Goal: Transaction & Acquisition: Purchase product/service

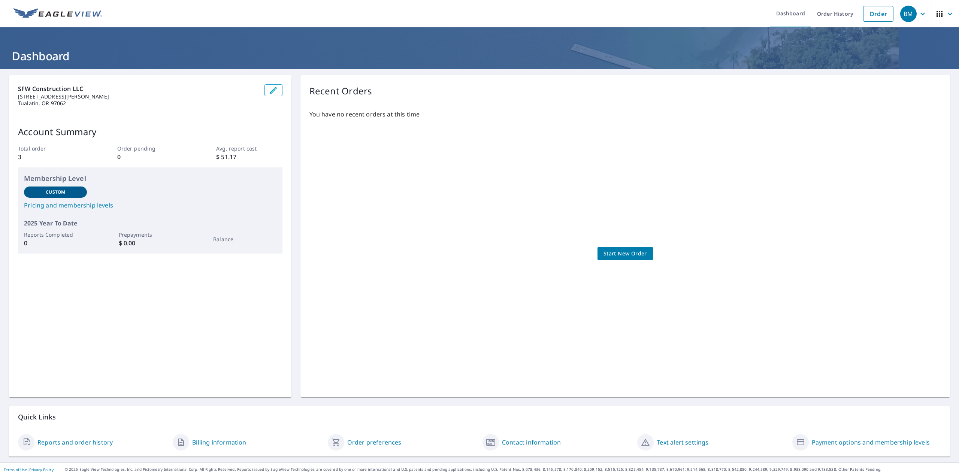
click at [627, 254] on span "Start New Order" at bounding box center [624, 253] width 43 height 9
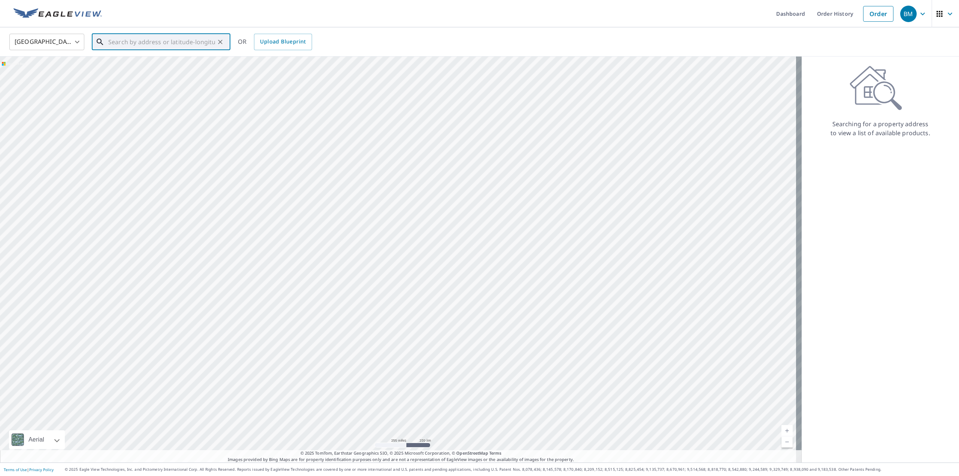
paste input "617 SE. 121st [GEOGRAPHIC_DATA]"
click at [156, 72] on p "[GEOGRAPHIC_DATA]" at bounding box center [166, 71] width 118 height 7
type input "[STREET_ADDRESS]"
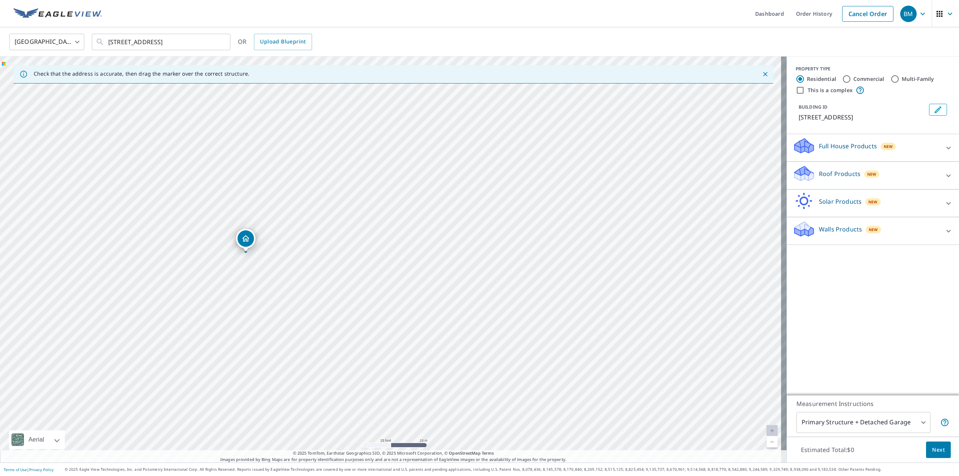
click at [891, 79] on input "Multi-Family" at bounding box center [894, 79] width 9 height 9
radio input "true"
type input "2"
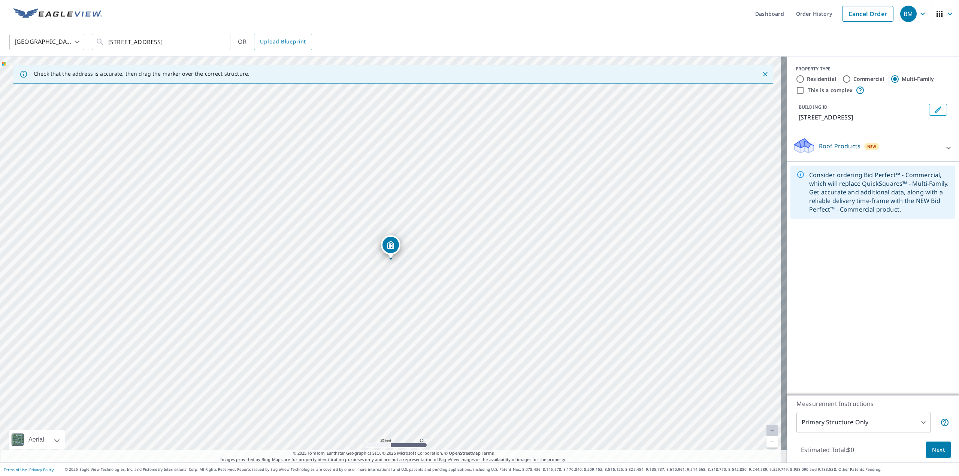
click at [796, 91] on input "This is a complex" at bounding box center [800, 90] width 9 height 9
checkbox input "true"
radio input "true"
type input "4"
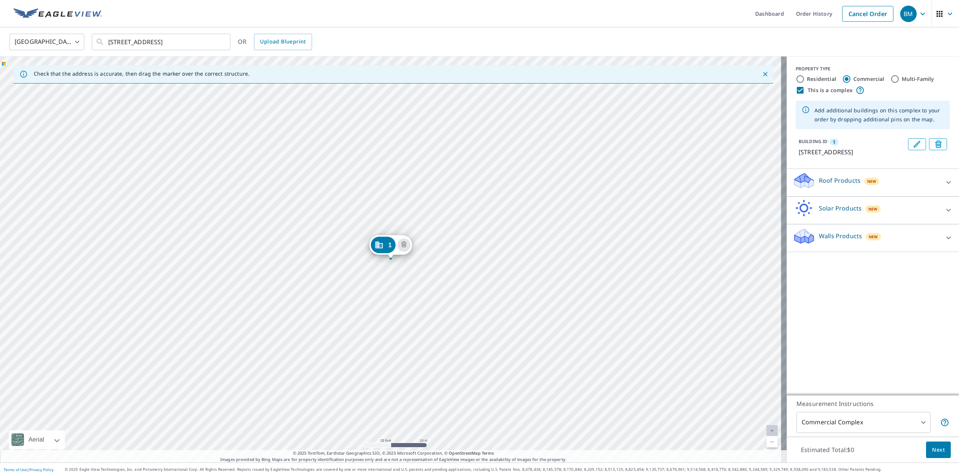
click at [345, 257] on div "1 [STREET_ADDRESS]" at bounding box center [393, 260] width 787 height 406
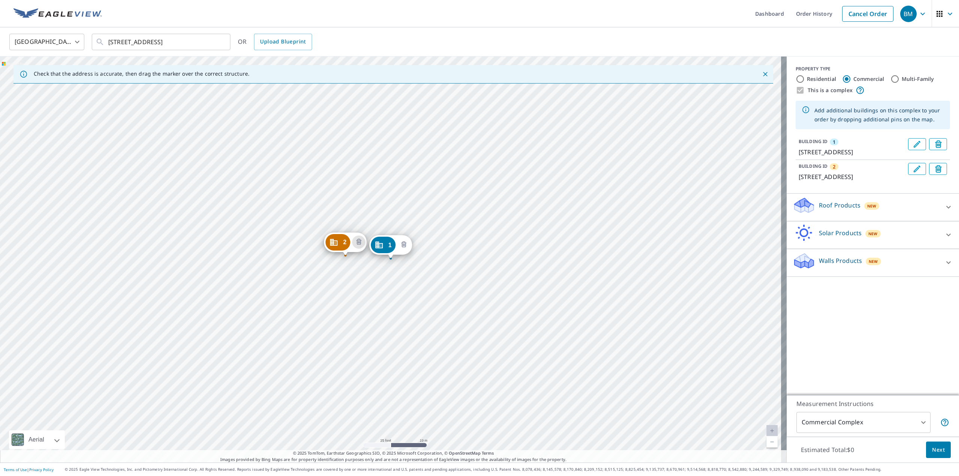
click at [404, 246] on icon "Delete building 1" at bounding box center [403, 244] width 9 height 9
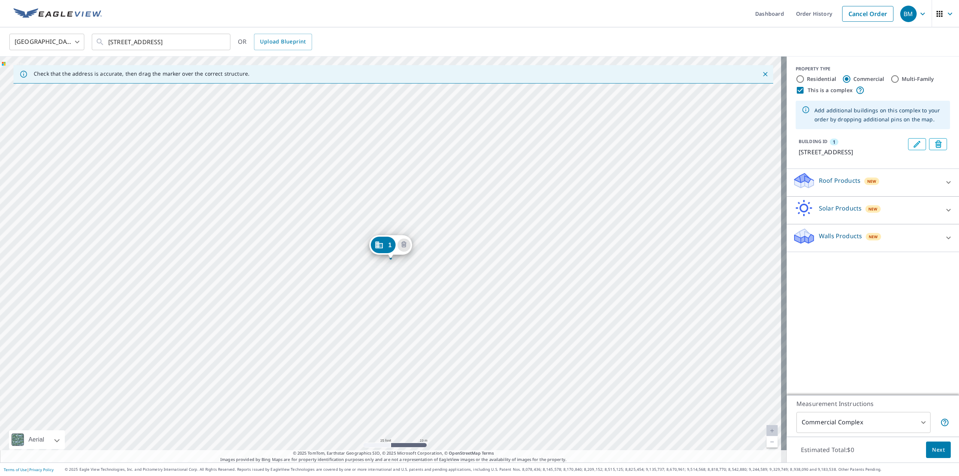
click at [647, 230] on div "1 [STREET_ADDRESS]" at bounding box center [393, 260] width 787 height 406
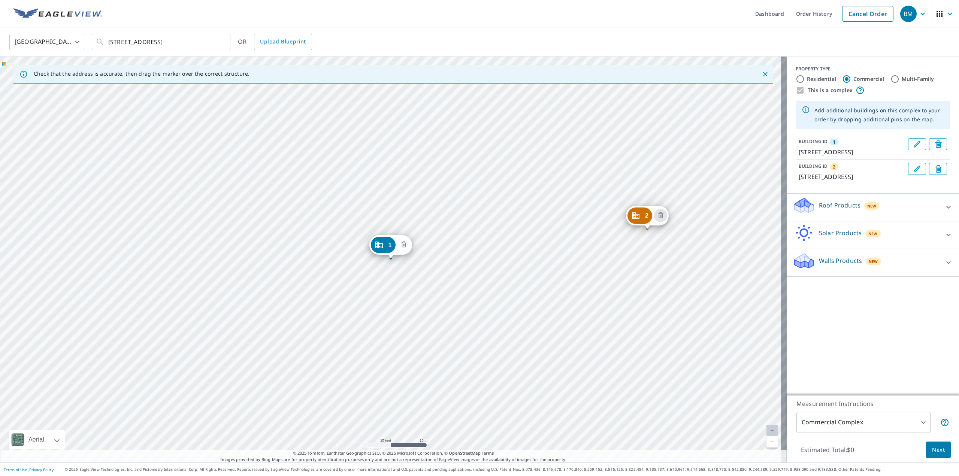
click at [406, 244] on icon "Delete building 1" at bounding box center [403, 244] width 9 height 9
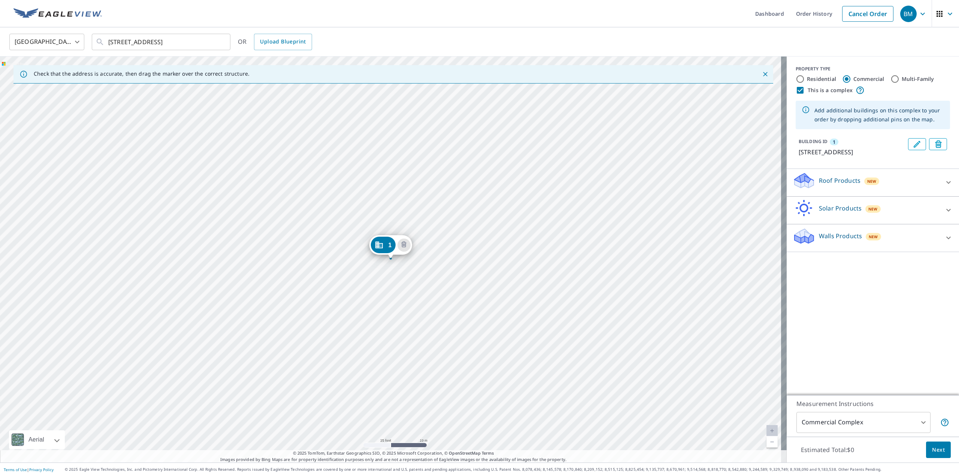
click at [388, 216] on div "1 [STREET_ADDRESS]" at bounding box center [393, 260] width 787 height 406
click at [389, 216] on div "1 [STREET_ADDRESS]" at bounding box center [393, 260] width 787 height 406
click at [388, 217] on div "1 [STREET_ADDRESS]" at bounding box center [393, 260] width 787 height 406
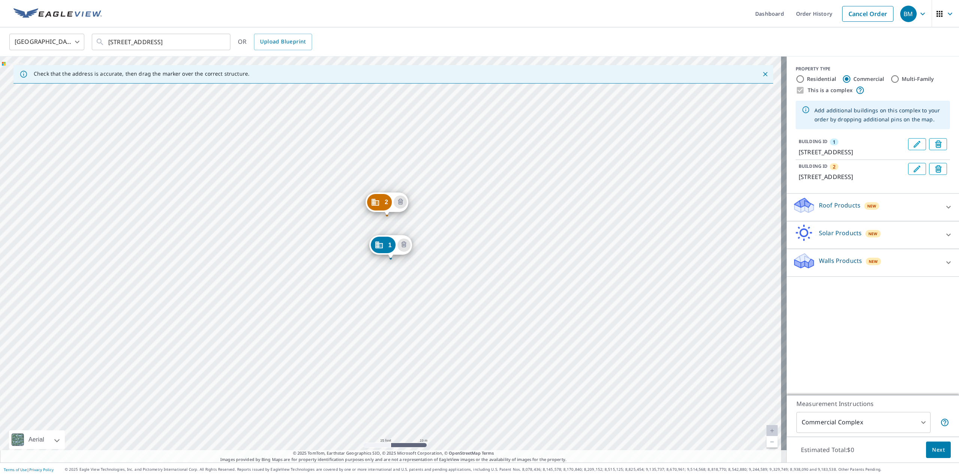
click at [388, 172] on div "2 [STREET_ADDRESS] 1 [STREET_ADDRESS]" at bounding box center [393, 260] width 787 height 406
click at [387, 174] on div "2 [STREET_ADDRESS] 1 [STREET_ADDRESS]" at bounding box center [393, 260] width 787 height 406
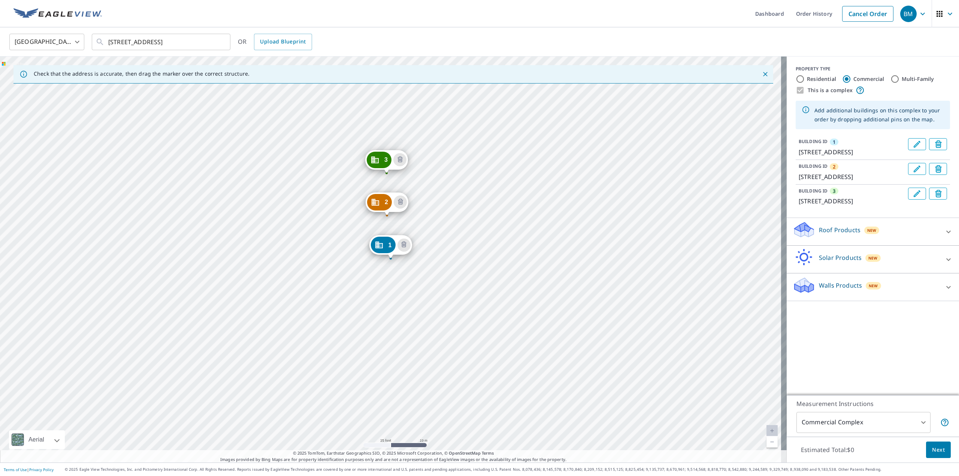
click at [248, 290] on div "2 [STREET_ADDRESS] 3 [STREET_ADDRESS] 1 [STREET_ADDRESS]" at bounding box center [393, 260] width 787 height 406
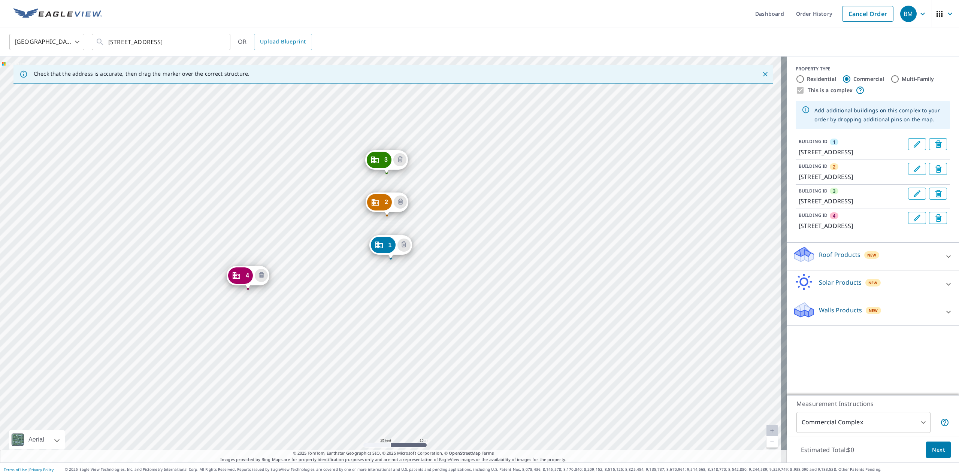
click at [946, 258] on icon at bounding box center [948, 256] width 4 height 3
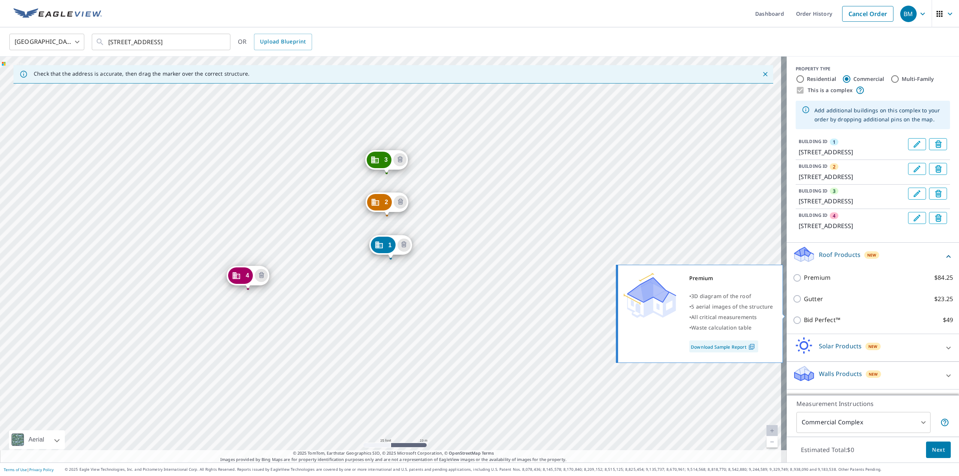
drag, startPoint x: 793, startPoint y: 314, endPoint x: 797, endPoint y: 314, distance: 4.2
click at [793, 282] on input "Premium $84.25" at bounding box center [798, 277] width 11 height 9
checkbox input "true"
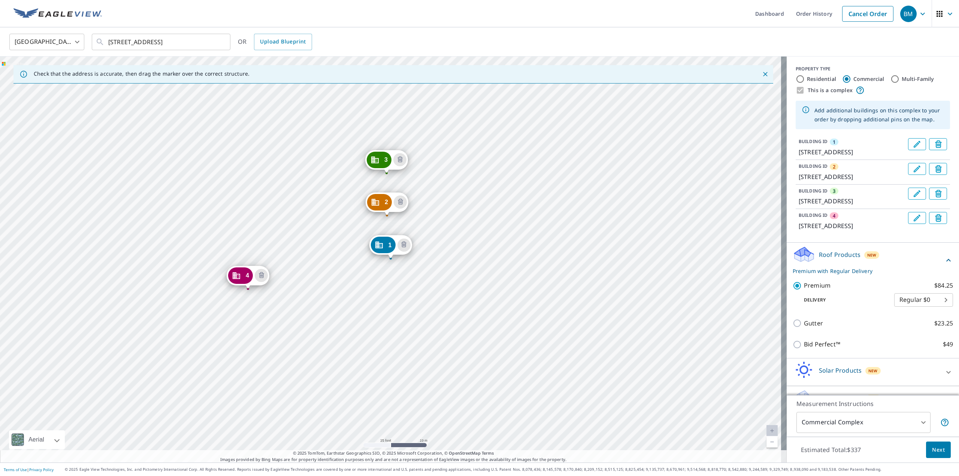
scroll to position [54, 0]
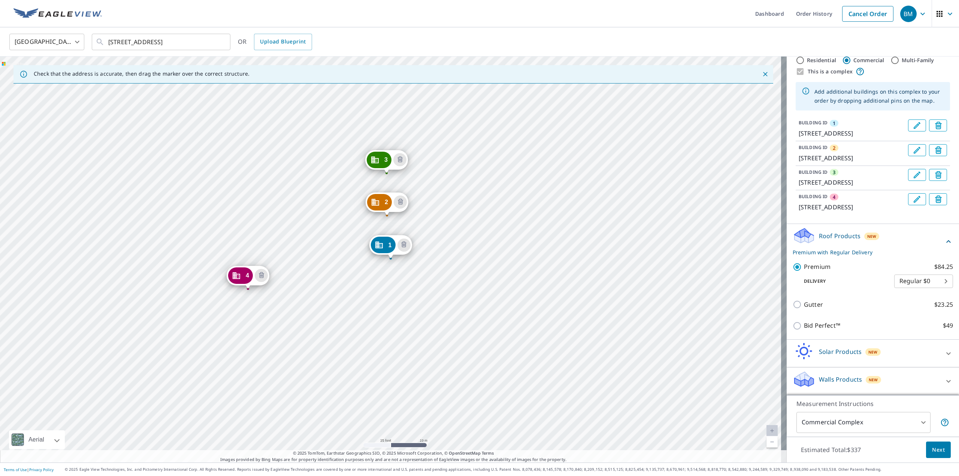
click at [944, 383] on icon at bounding box center [948, 381] width 9 height 9
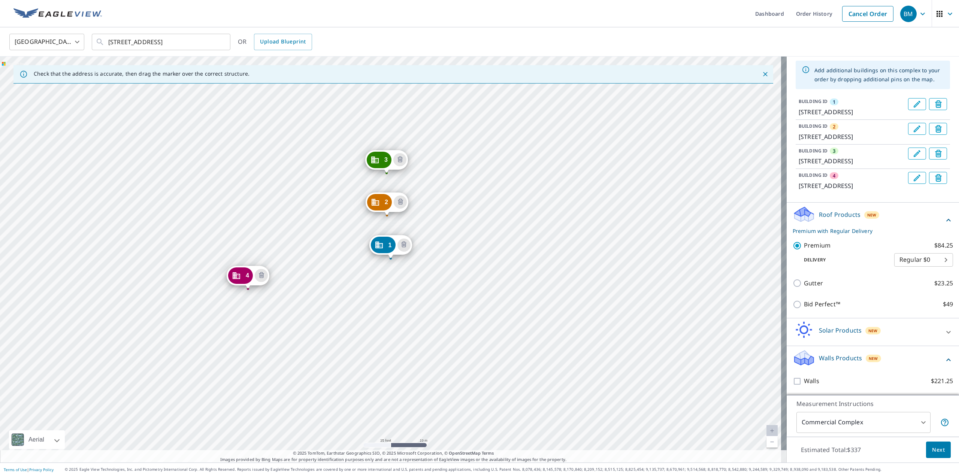
scroll to position [76, 0]
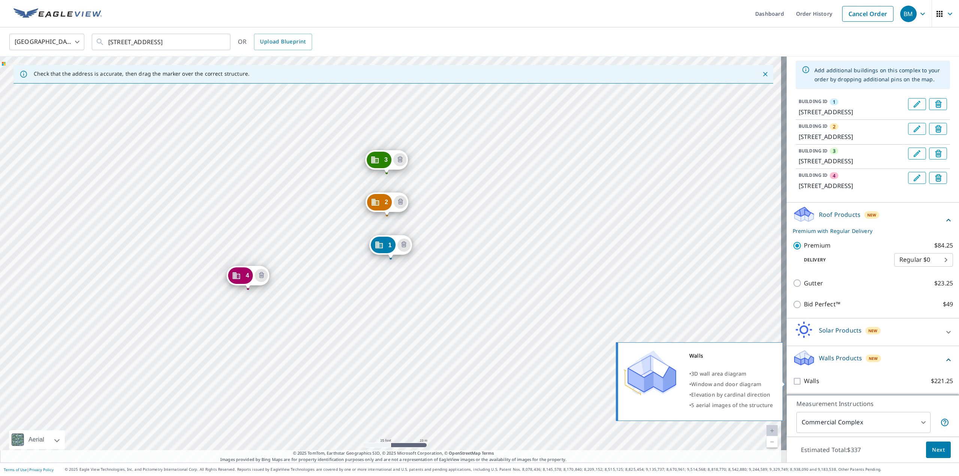
click at [793, 382] on input "Walls $221.25" at bounding box center [798, 381] width 11 height 9
checkbox input "true"
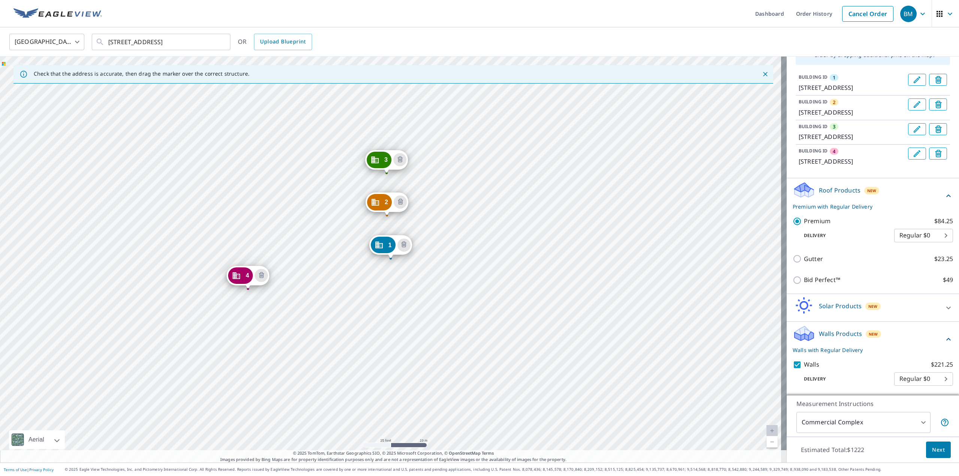
scroll to position [100, 0]
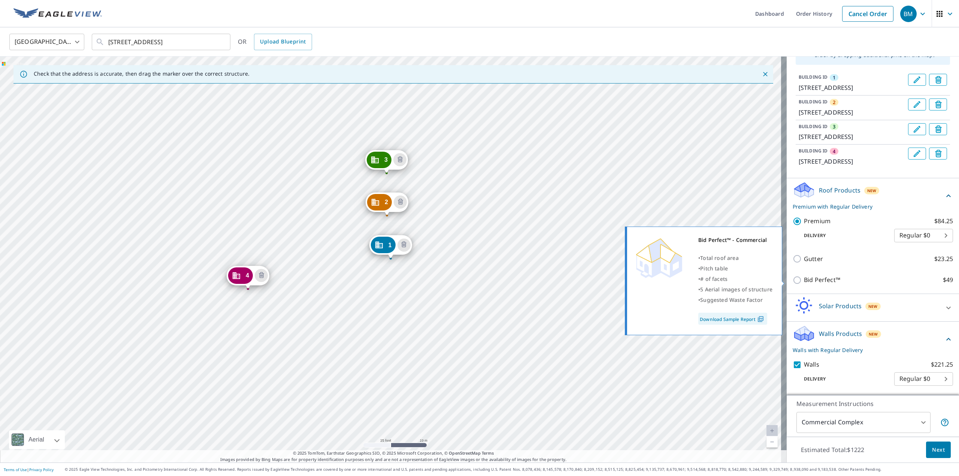
click at [793, 281] on input "Bid Perfect™ $49" at bounding box center [798, 280] width 11 height 9
checkbox input "true"
checkbox input "false"
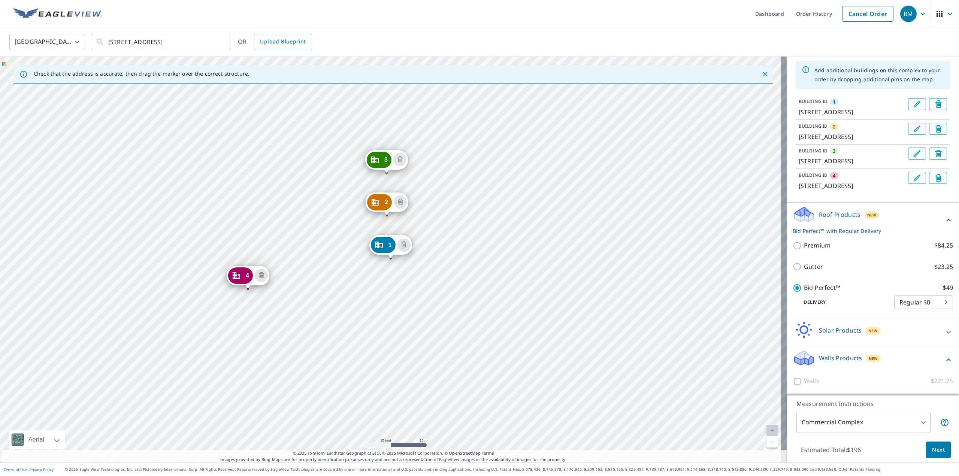
scroll to position [76, 0]
click at [793, 382] on div at bounding box center [798, 380] width 11 height 9
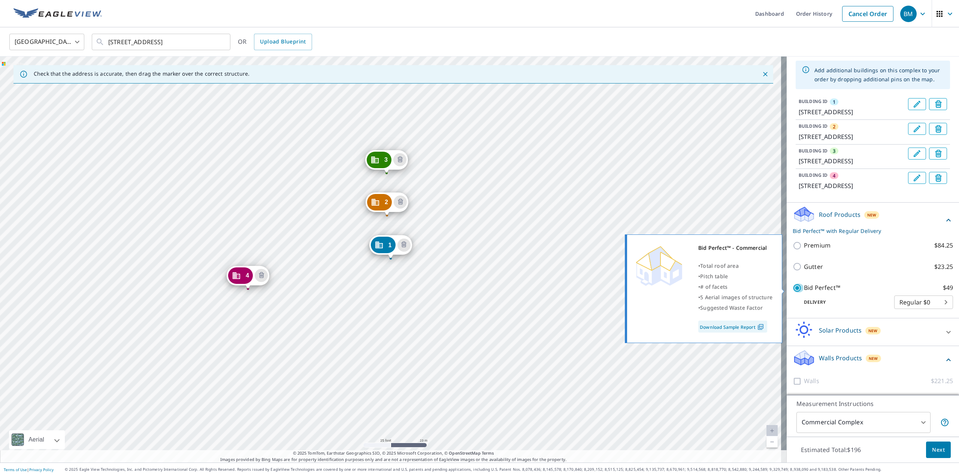
click at [793, 290] on input "Bid Perfect™ $49" at bounding box center [798, 288] width 11 height 9
checkbox input "false"
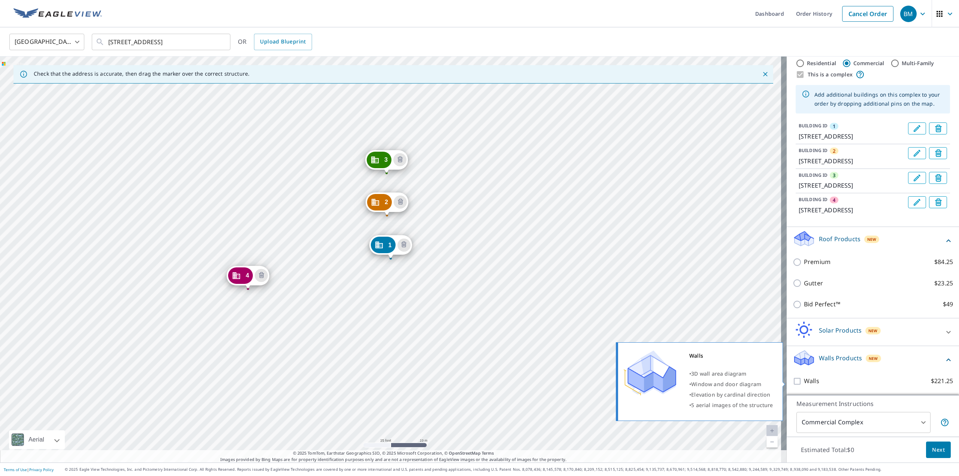
click at [793, 382] on input "Walls $221.25" at bounding box center [798, 381] width 11 height 9
checkbox input "true"
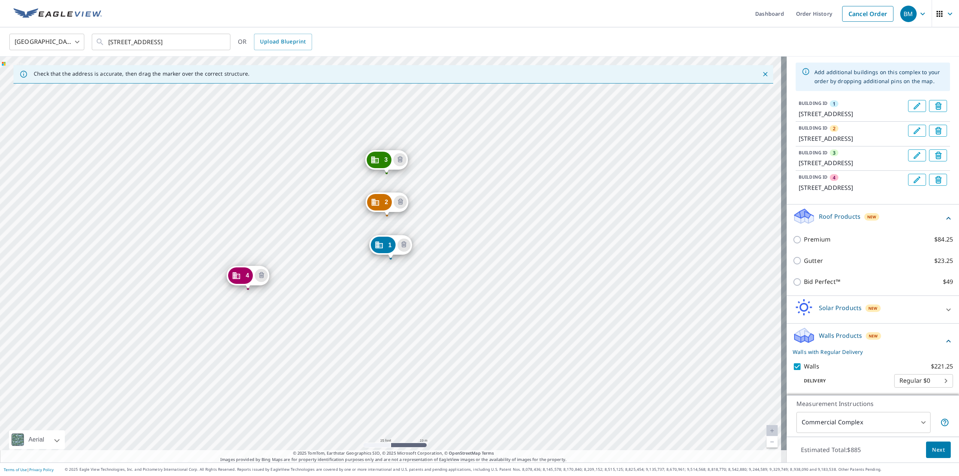
scroll to position [76, 0]
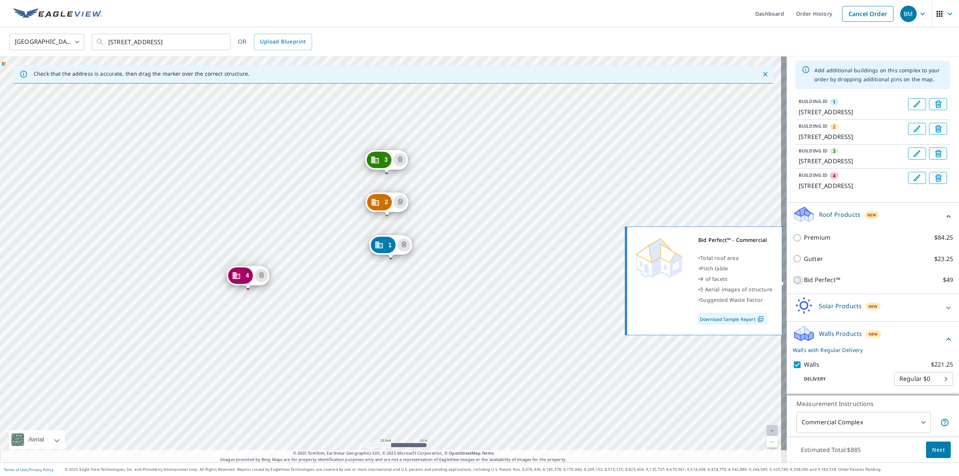
click at [793, 281] on input "Bid Perfect™ $49" at bounding box center [798, 280] width 11 height 9
checkbox input "true"
checkbox input "false"
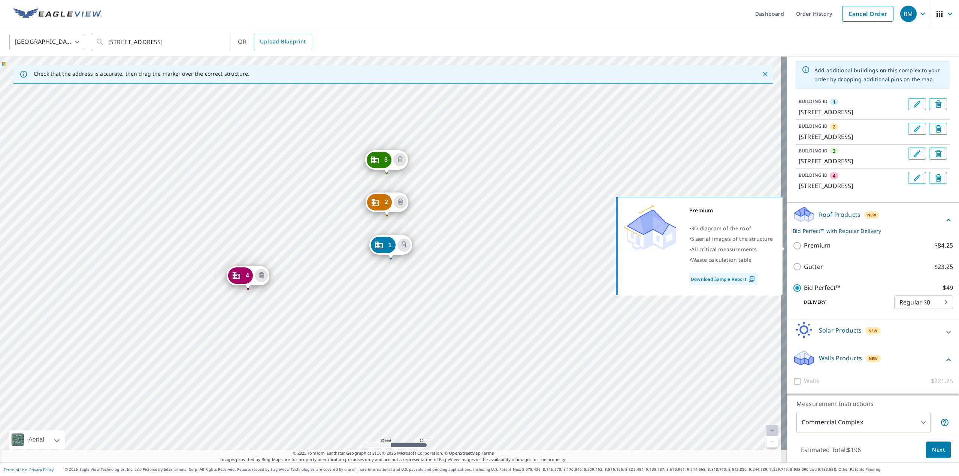
click at [793, 246] on input "Premium $84.25" at bounding box center [798, 245] width 11 height 9
checkbox input "true"
checkbox input "false"
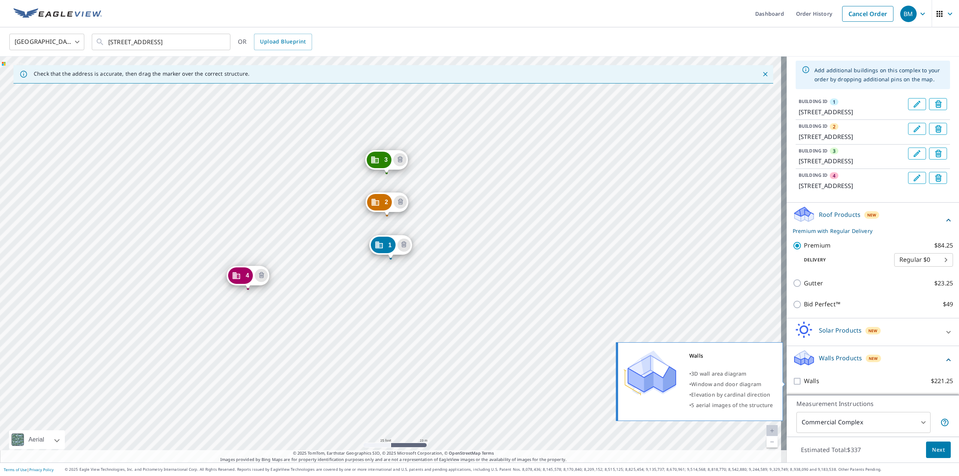
click at [793, 382] on input "Walls $221.25" at bounding box center [798, 381] width 11 height 9
checkbox input "true"
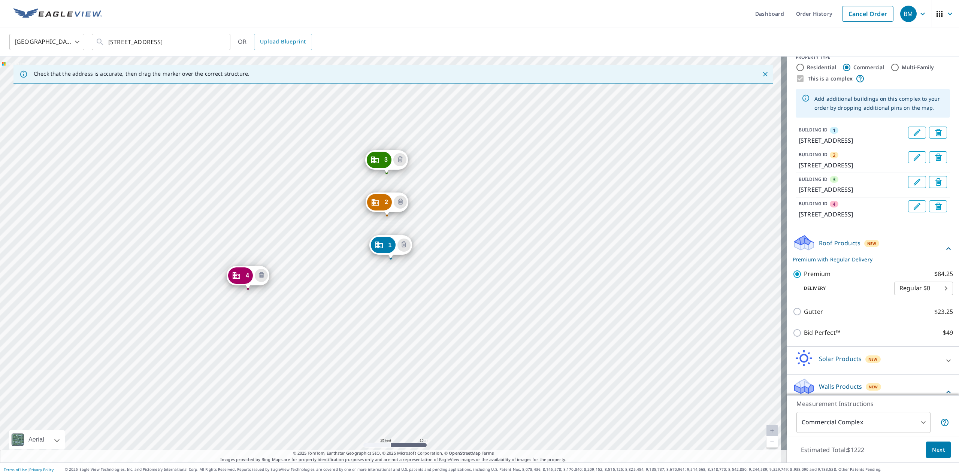
scroll to position [0, 0]
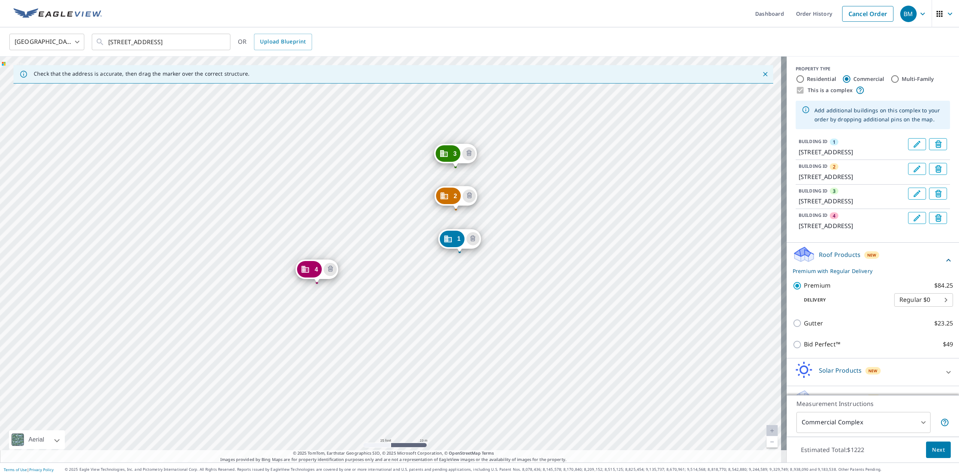
click at [330, 269] on icon "Delete building 4" at bounding box center [330, 269] width 9 height 9
